Goal: Task Accomplishment & Management: Manage account settings

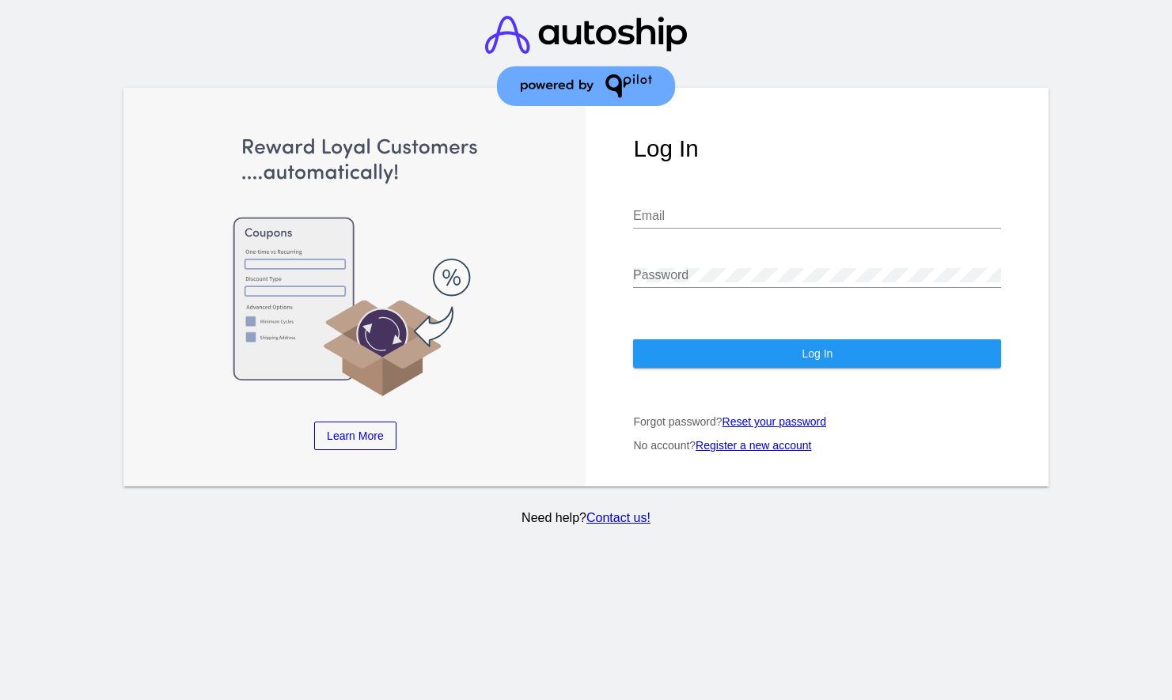
type input "[EMAIL_ADDRESS][DOMAIN_NAME]"
click at [785, 339] on button "Log In" at bounding box center [817, 353] width 368 height 28
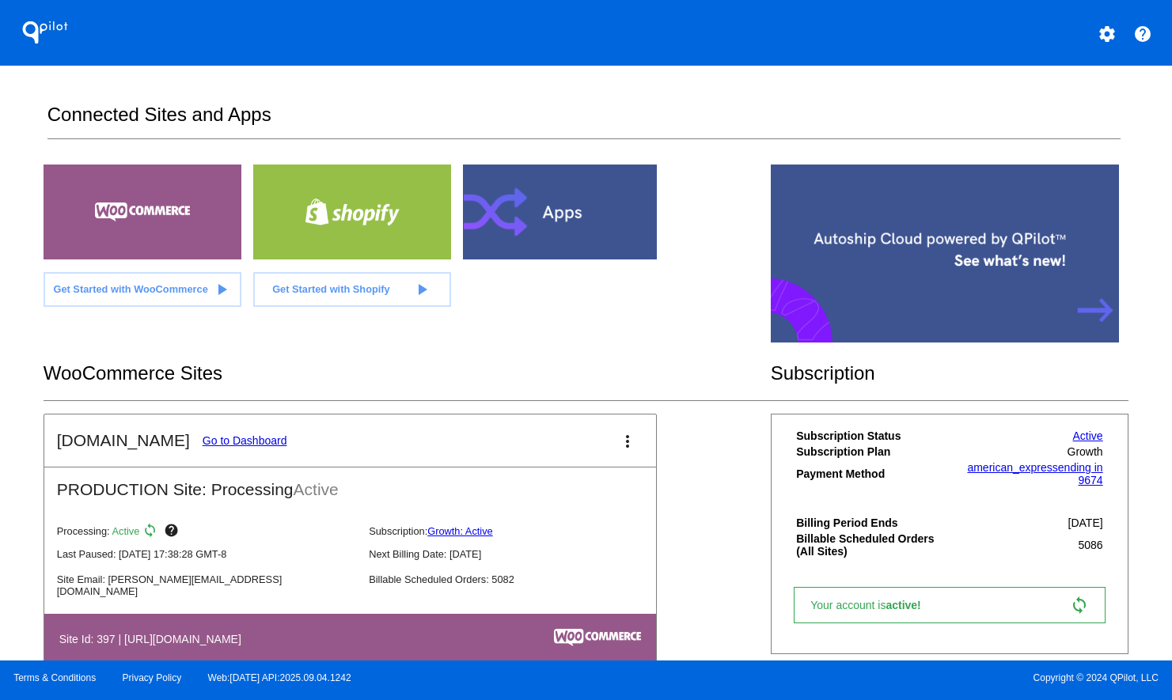
click at [250, 438] on link "Go to Dashboard" at bounding box center [245, 440] width 85 height 13
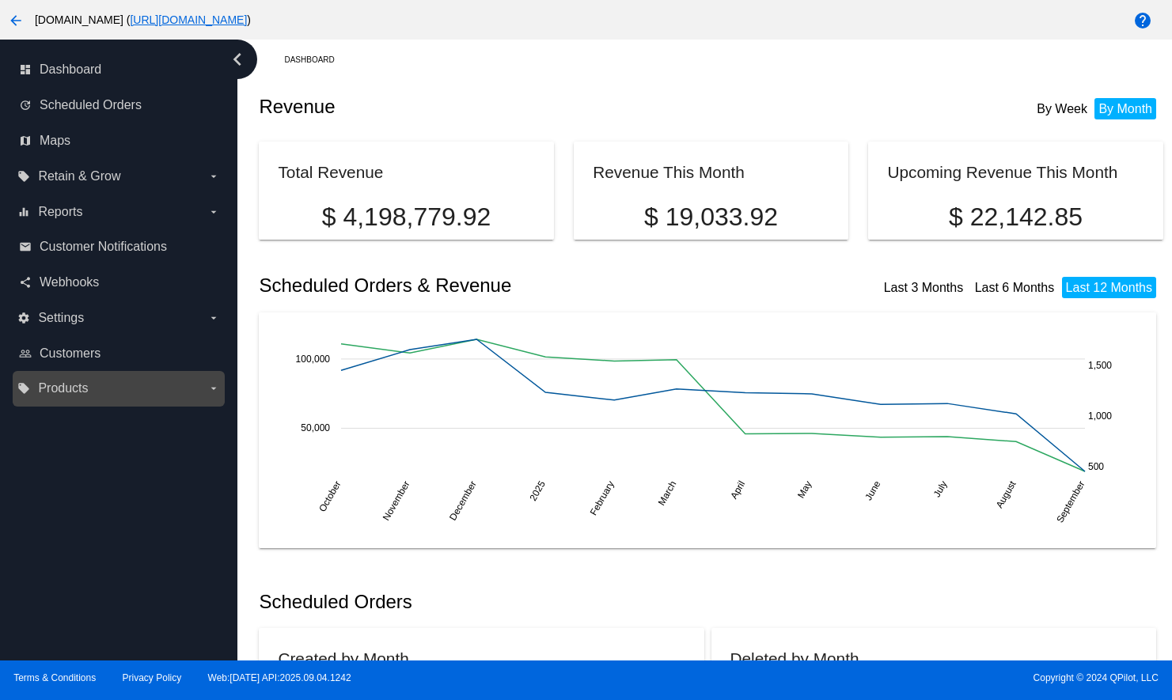
click at [65, 386] on span "Products" at bounding box center [63, 388] width 50 height 14
click at [0, 0] on input "local_offer Products arrow_drop_down" at bounding box center [0, 0] width 0 height 0
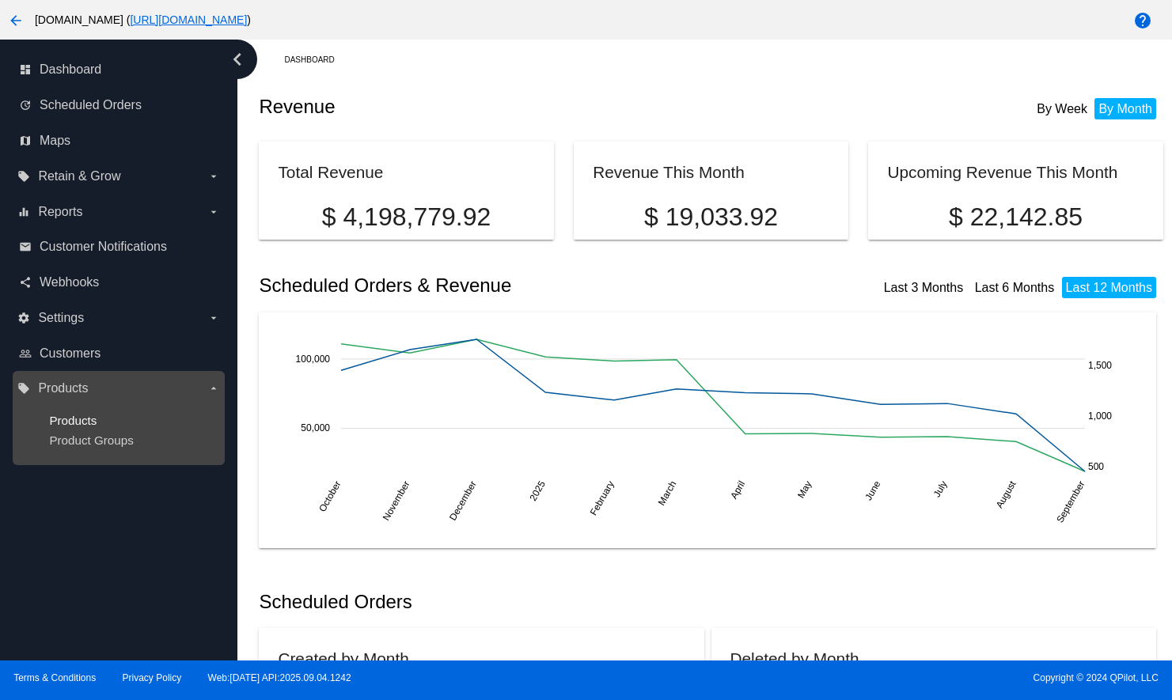
click at [72, 419] on span "Products" at bounding box center [72, 420] width 47 height 13
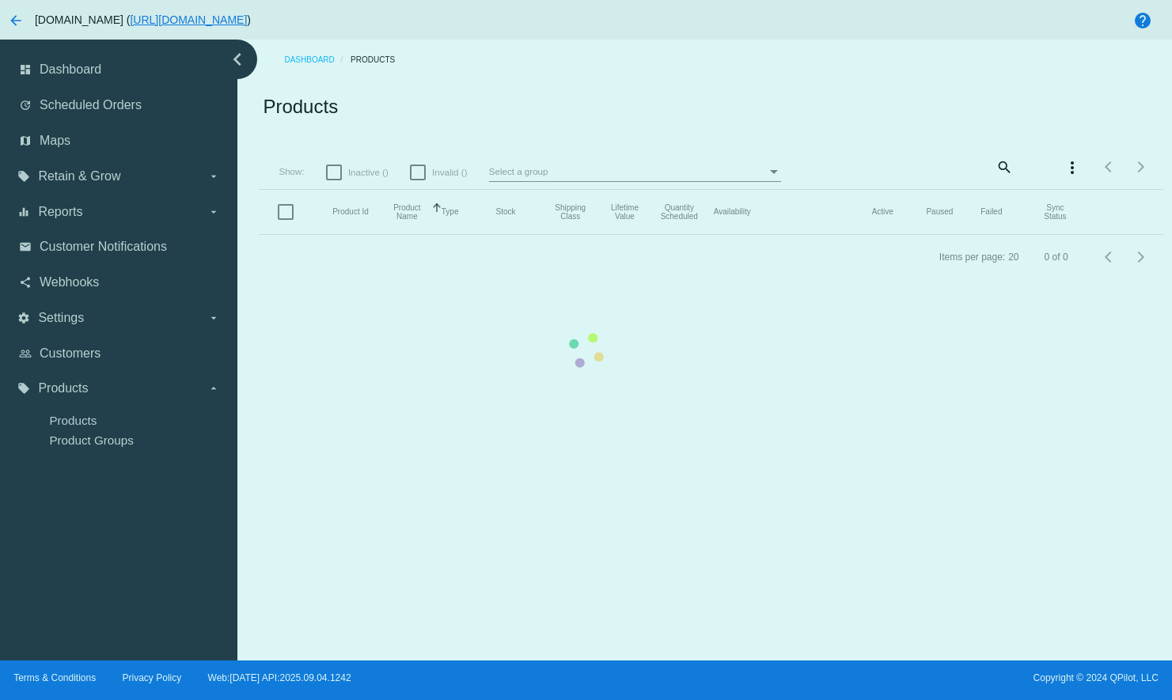
click at [1006, 190] on mat-table "Product Id Product Name Sorted by ProductName ascending Type Stock Shipping Cla…" at bounding box center [711, 212] width 904 height 45
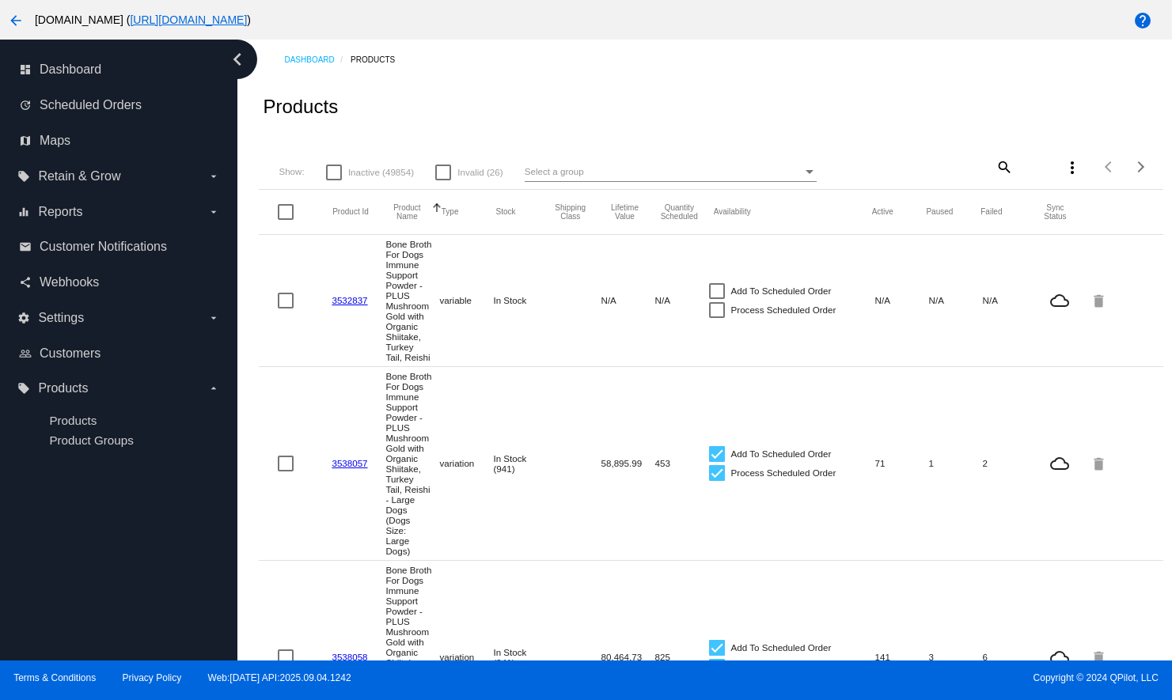
click at [1013, 169] on div "more_vert" at bounding box center [1050, 167] width 75 height 32
click at [994, 168] on mat-icon "search" at bounding box center [1003, 166] width 19 height 25
click at [947, 167] on input "Search" at bounding box center [938, 164] width 150 height 13
type input "peanut"
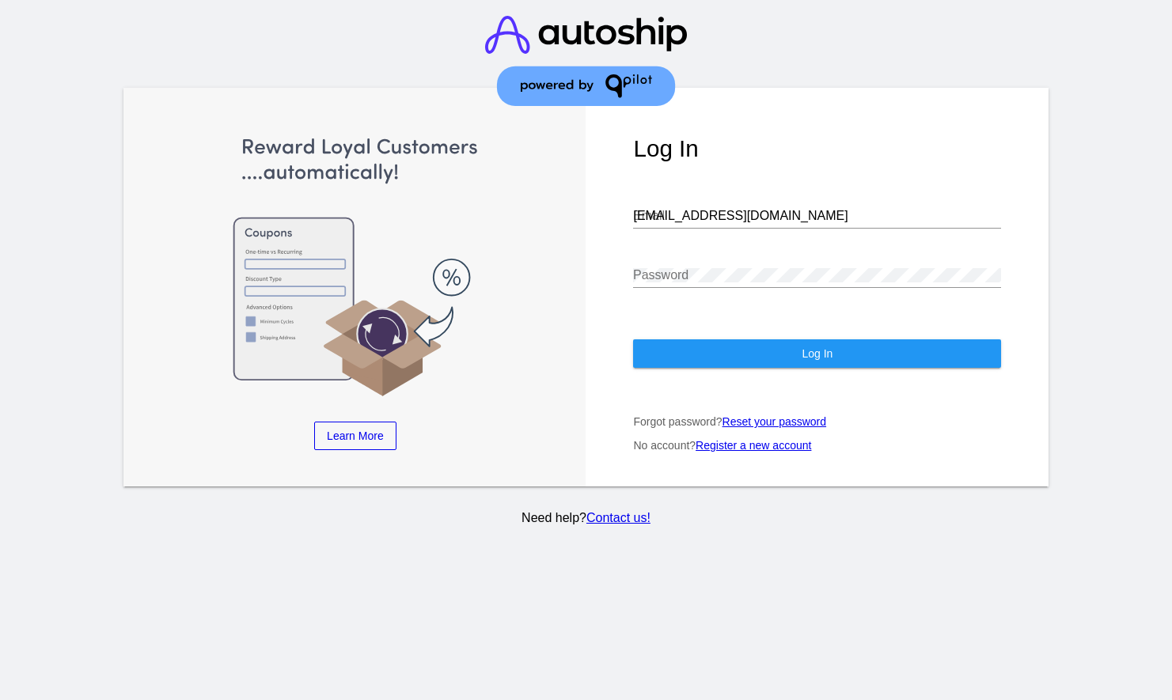
click at [760, 209] on input "[EMAIL_ADDRESS][DOMAIN_NAME]" at bounding box center [817, 216] width 368 height 14
type input "[PERSON_NAME][EMAIL_ADDRESS][DOMAIN_NAME]"
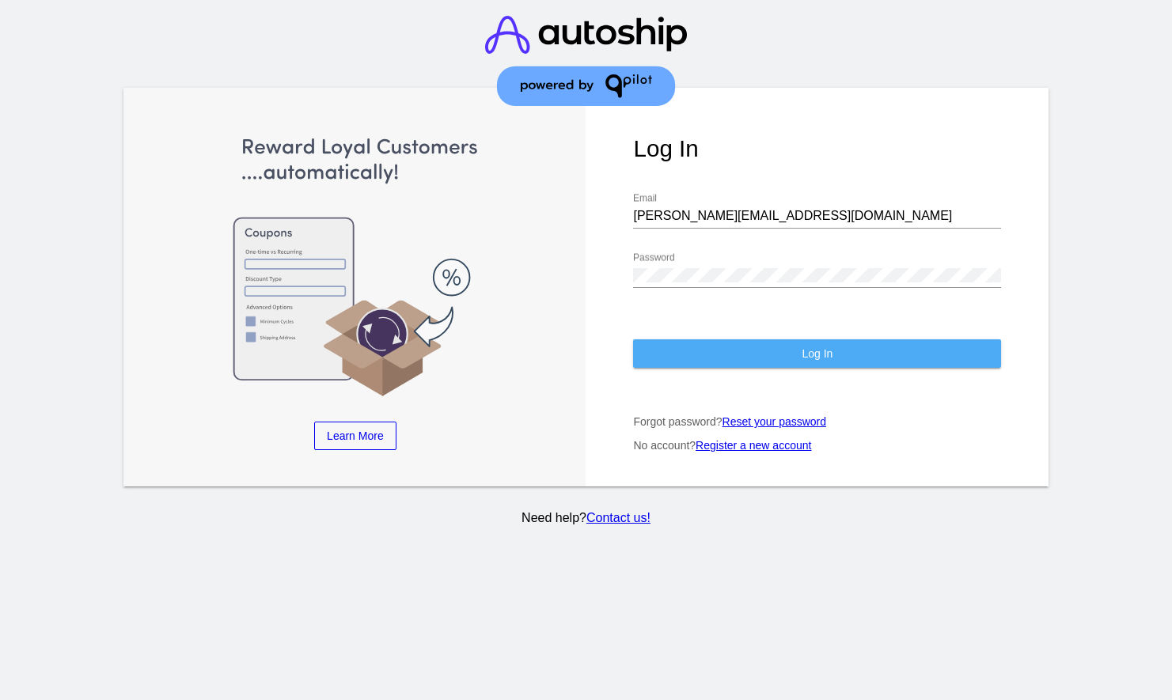
click at [814, 347] on span "Log In" at bounding box center [816, 353] width 31 height 13
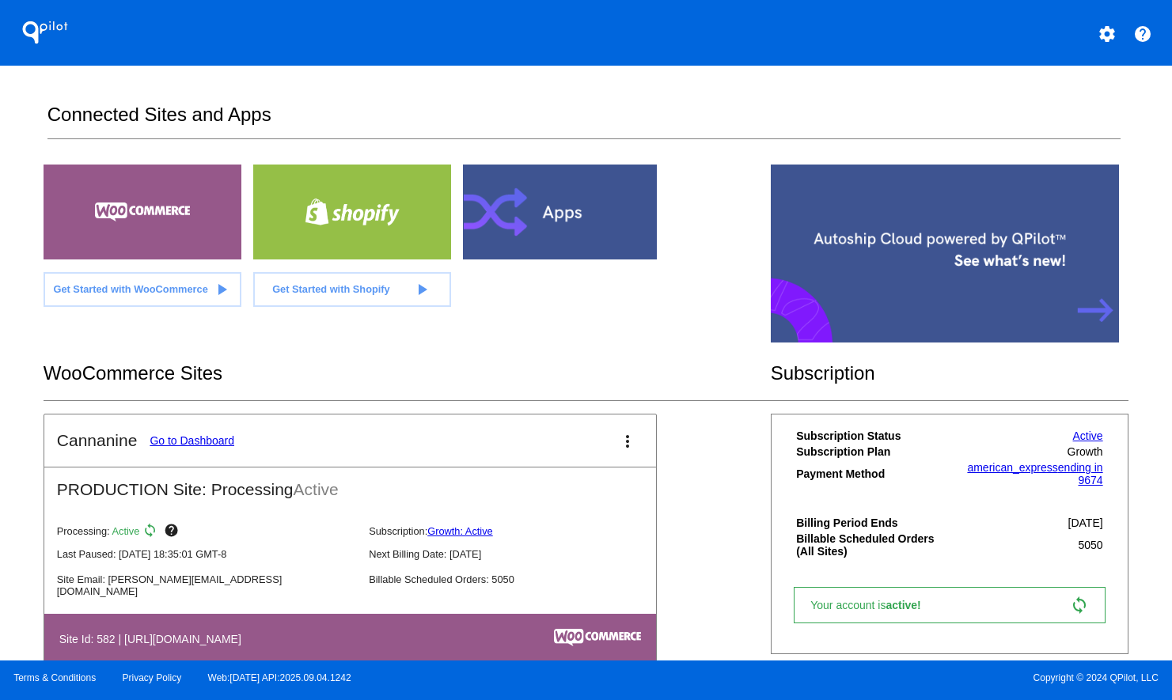
click at [214, 440] on link "Go to Dashboard" at bounding box center [192, 440] width 85 height 13
